Goal: Information Seeking & Learning: Learn about a topic

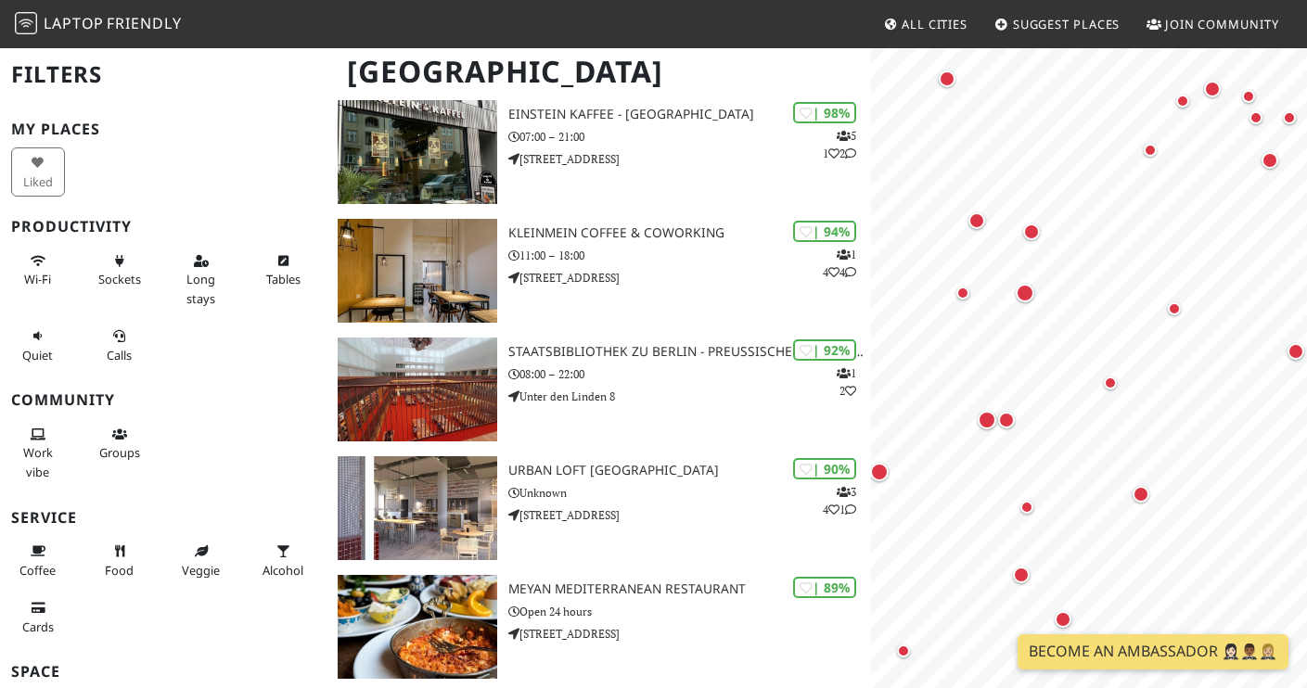
scroll to position [165, 0]
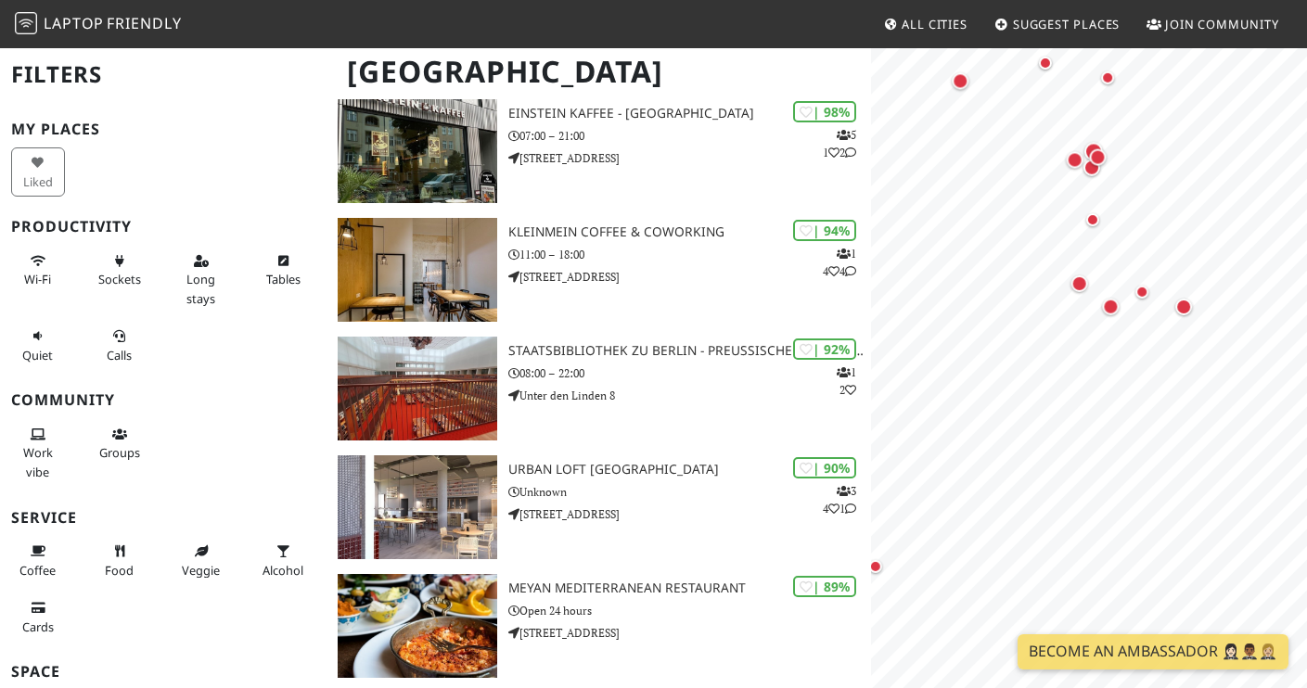
click at [944, 313] on html "Laptop Friendly All Cities Suggest Places Join Community Berlin Filters My Plac…" at bounding box center [653, 179] width 1307 height 688
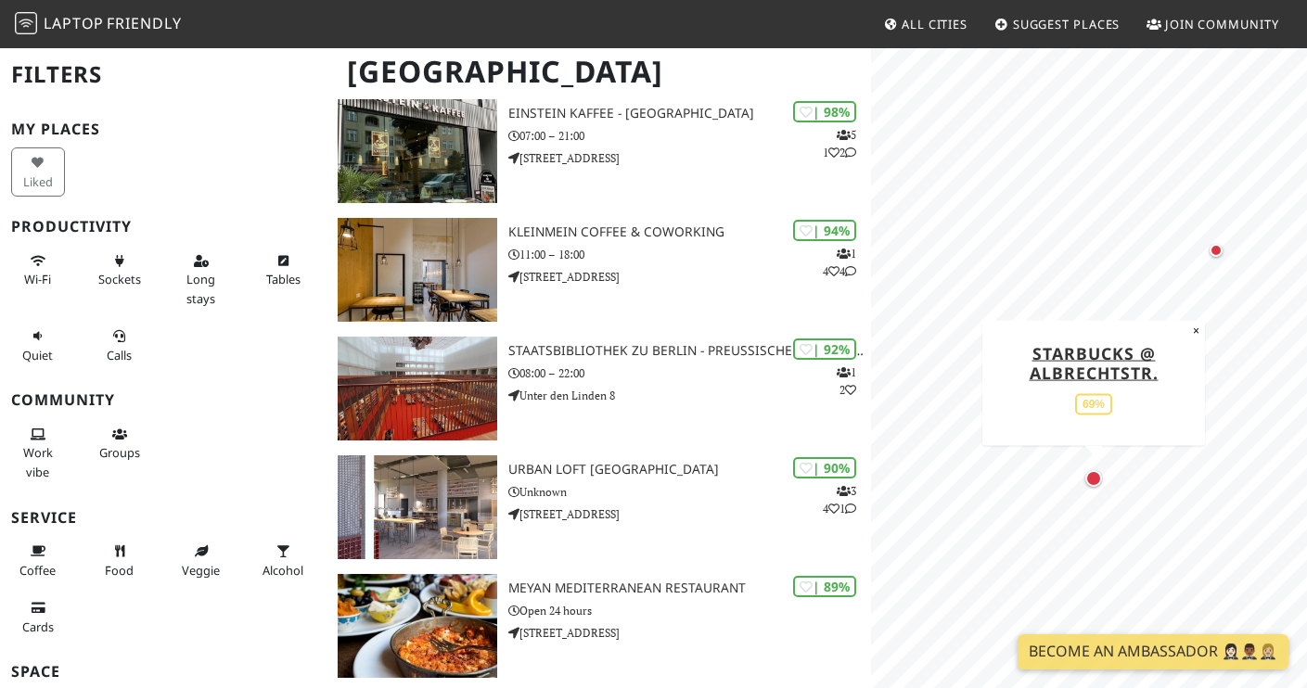
click at [944, 477] on div "Map marker" at bounding box center [1093, 478] width 17 height 17
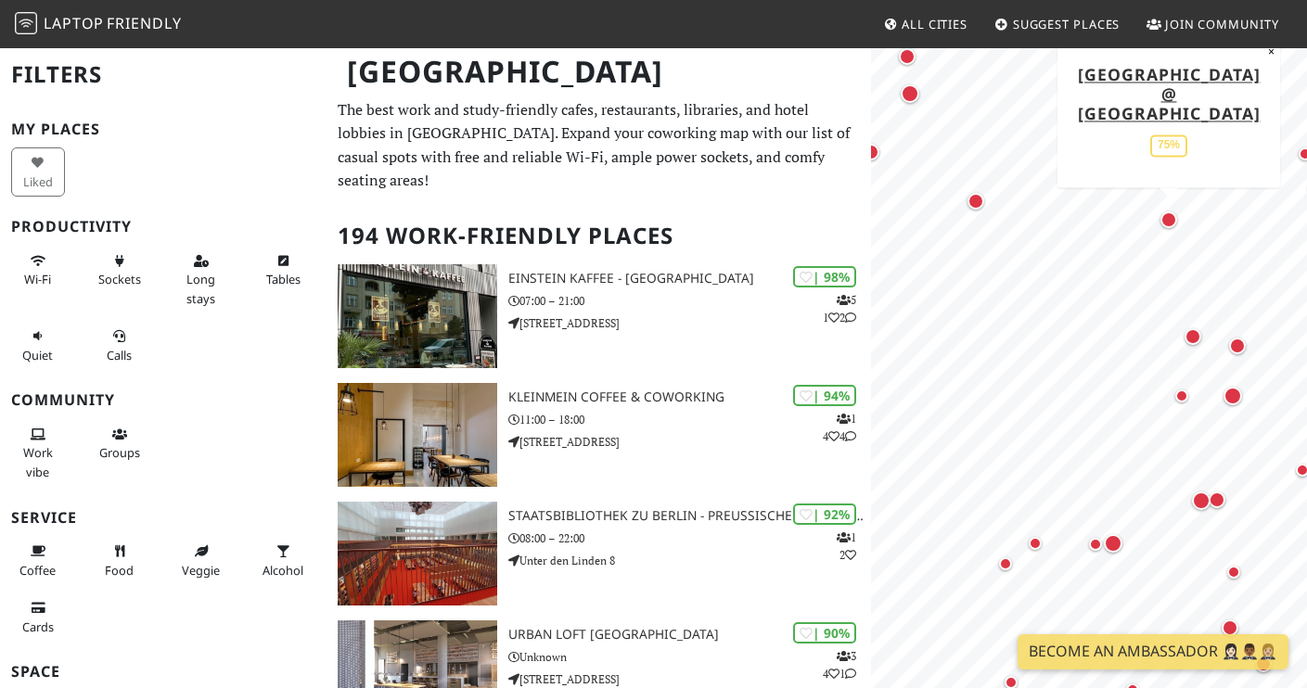
click at [1171, 217] on div "Map marker" at bounding box center [1168, 219] width 17 height 17
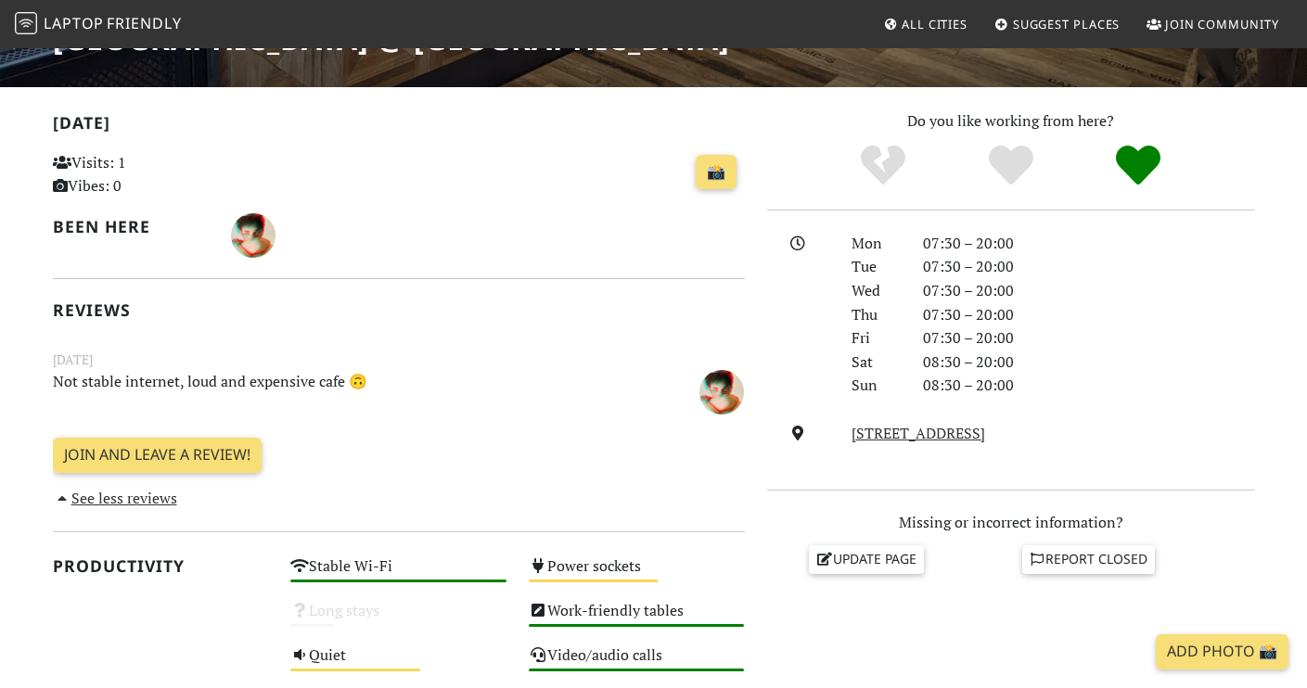
scroll to position [341, 0]
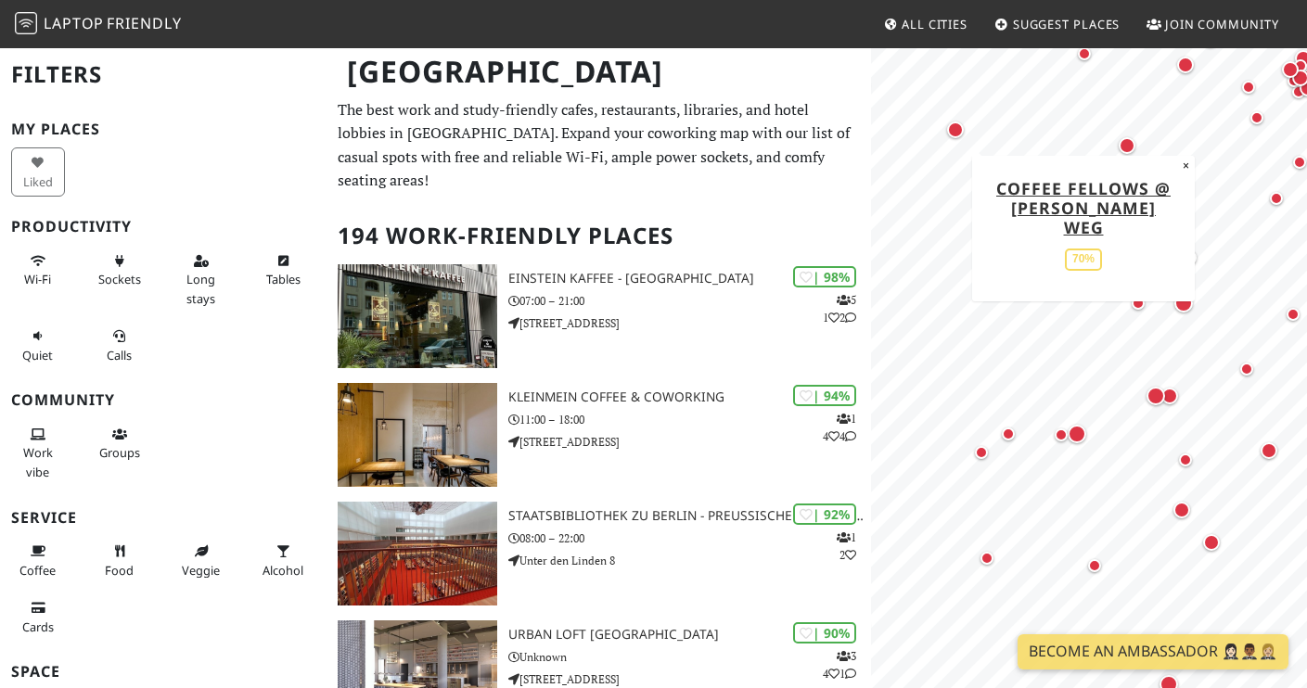
click at [957, 128] on div "Map marker" at bounding box center [955, 130] width 17 height 17
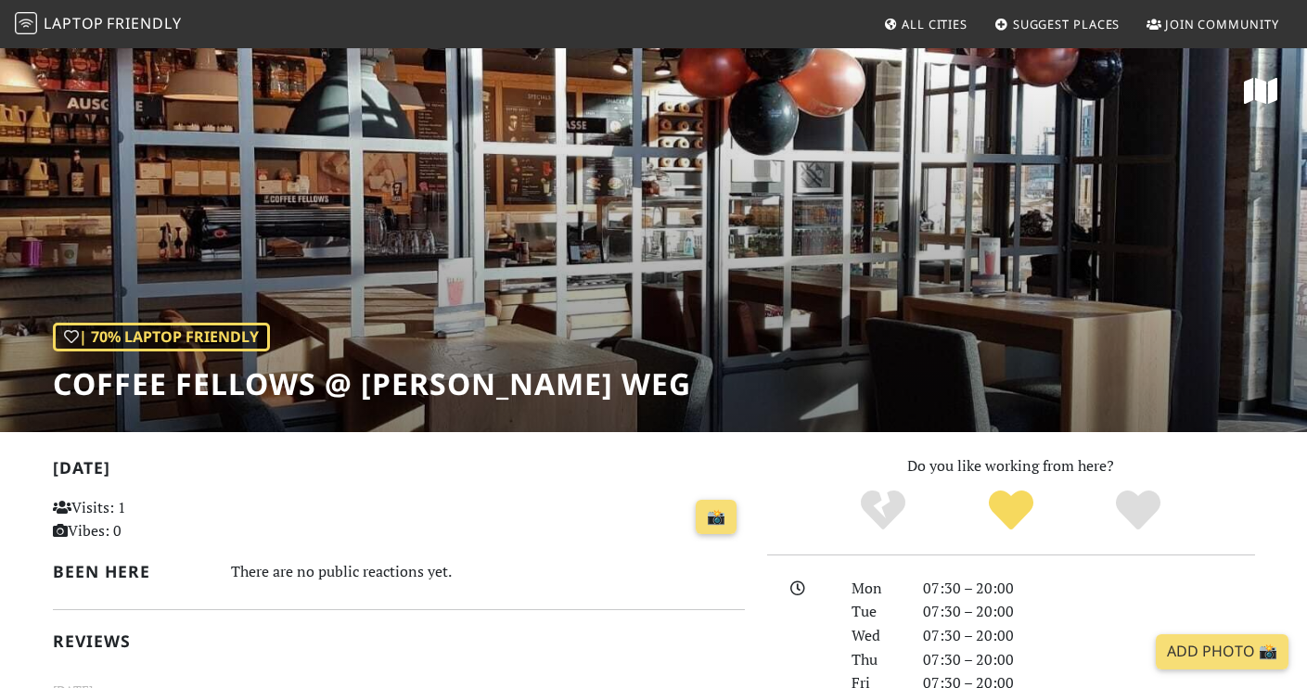
click at [701, 259] on div "| 70% Laptop Friendly Coffee Fellows @ Hilda Geiringer Weg" at bounding box center [653, 239] width 1307 height 386
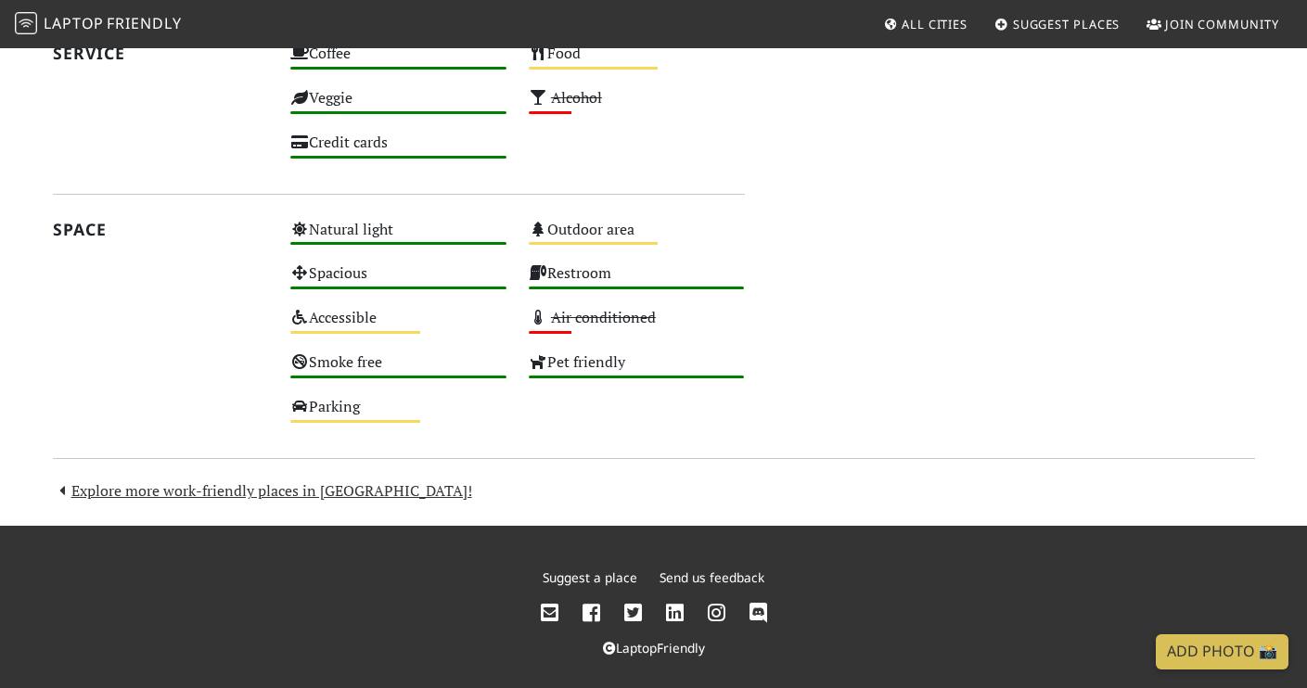
scroll to position [1124, 0]
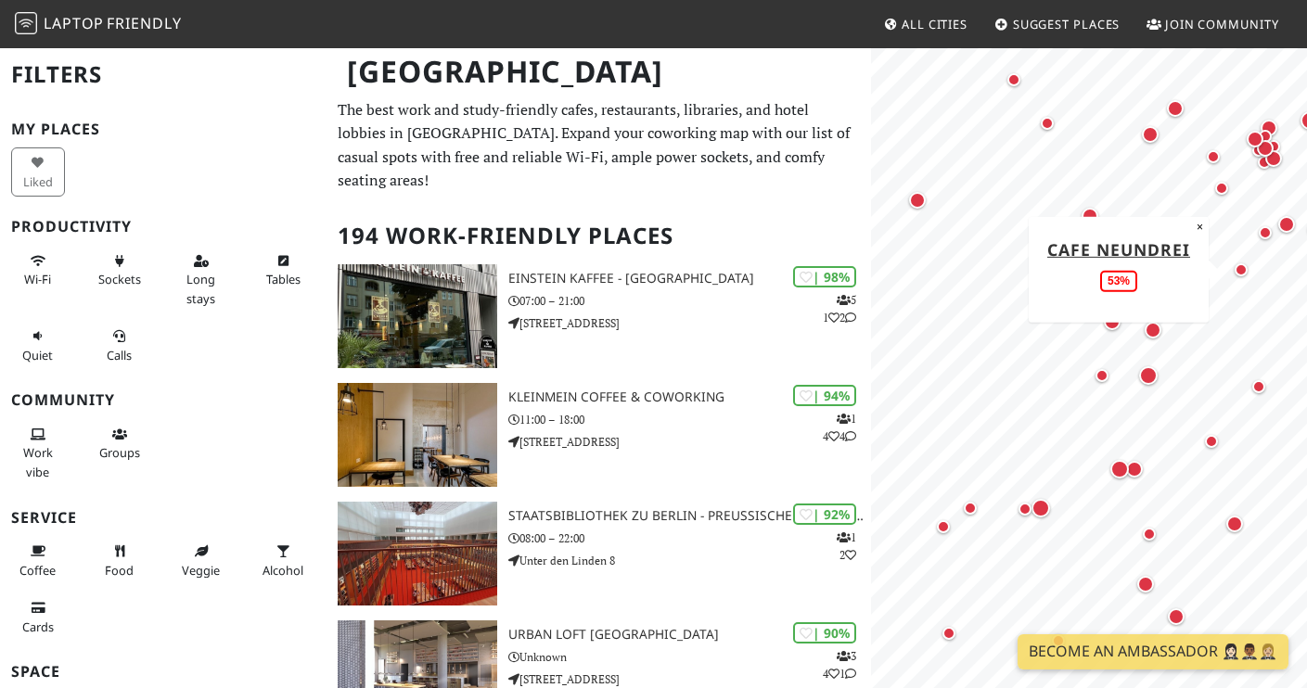
click at [1244, 267] on div "Map marker" at bounding box center [1241, 269] width 13 height 13
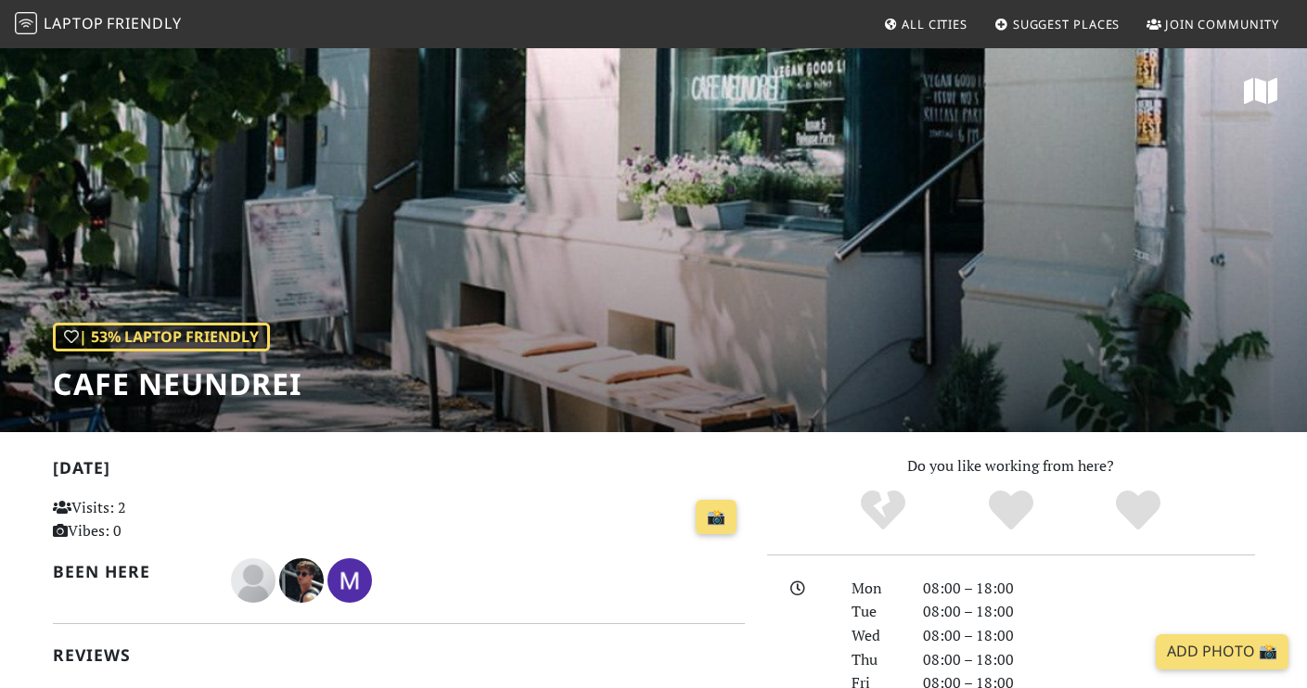
click at [702, 296] on div "| 53% Laptop Friendly Cafe Neundrei" at bounding box center [653, 239] width 1307 height 386
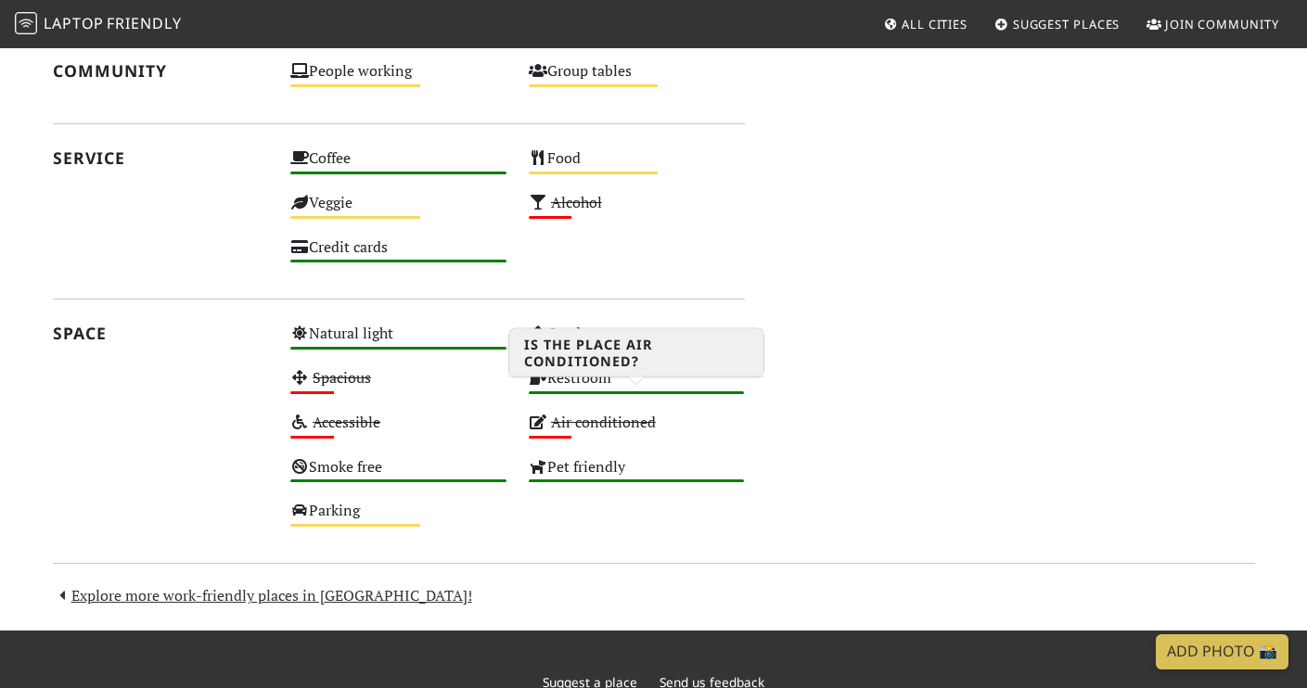
scroll to position [1261, 0]
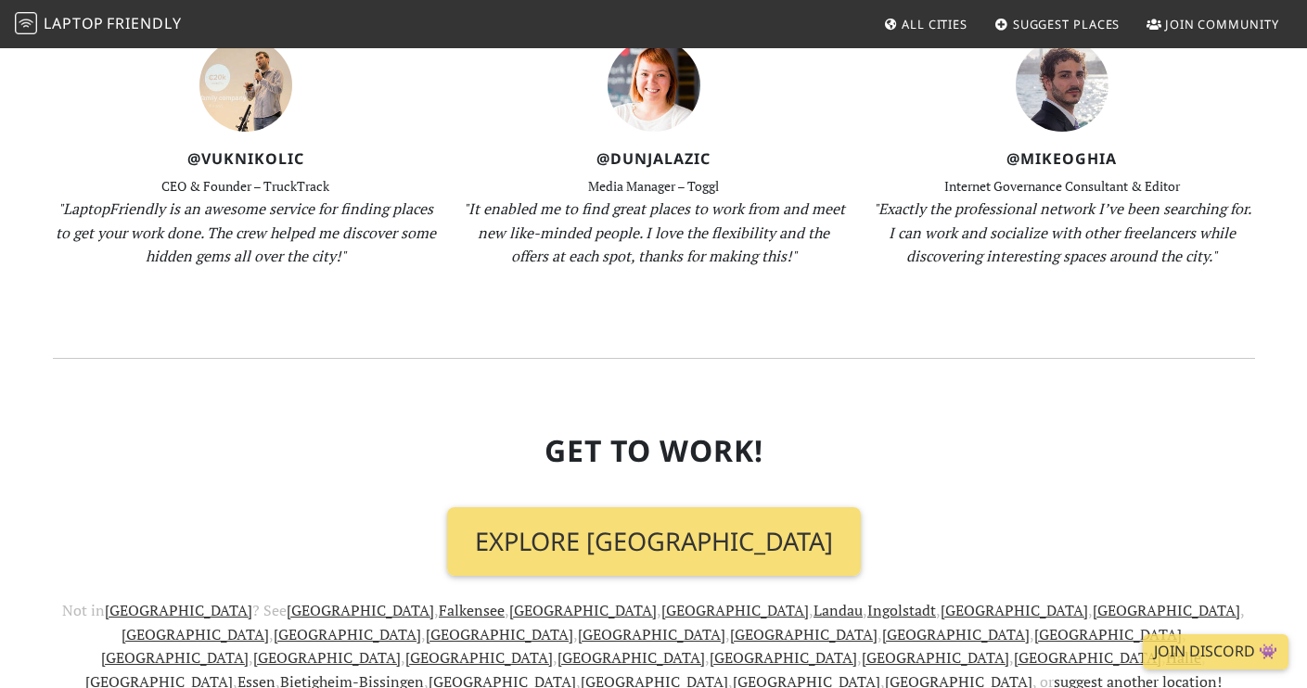
scroll to position [2113, 0]
